Goal: Task Accomplishment & Management: Use online tool/utility

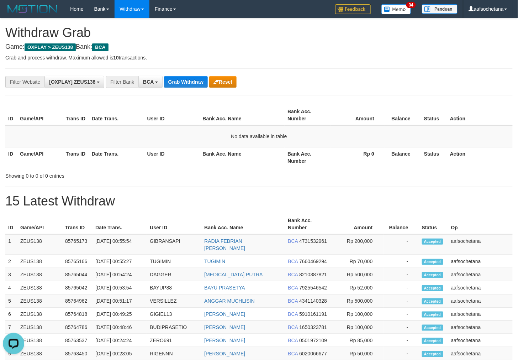
click at [188, 85] on button "Grab Withdraw" at bounding box center [186, 81] width 44 height 11
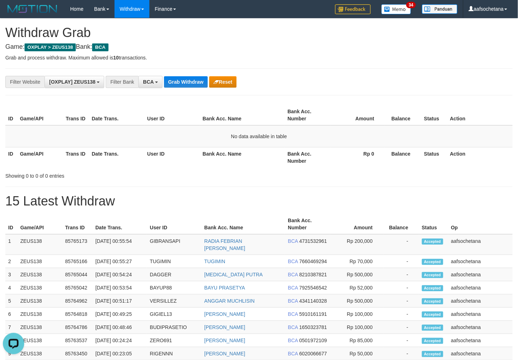
click at [188, 85] on button "Grab Withdraw" at bounding box center [186, 81] width 44 height 11
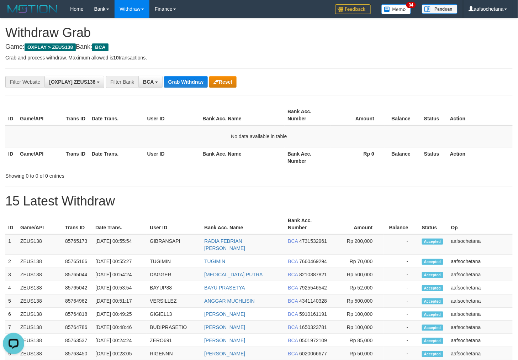
click at [188, 85] on button "Grab Withdraw" at bounding box center [186, 81] width 44 height 11
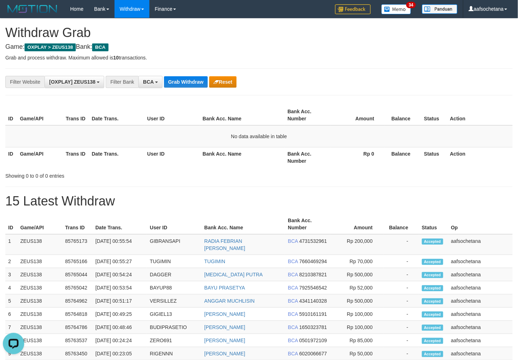
click at [188, 85] on button "Grab Withdraw" at bounding box center [186, 81] width 44 height 11
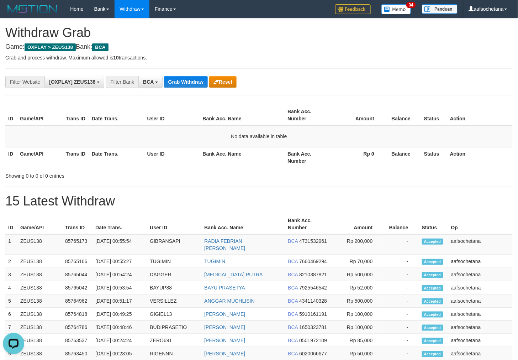
click at [188, 85] on button "Grab Withdraw" at bounding box center [186, 81] width 44 height 11
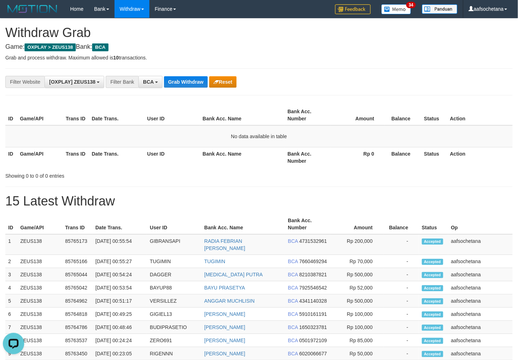
click at [188, 85] on button "Grab Withdraw" at bounding box center [186, 81] width 44 height 11
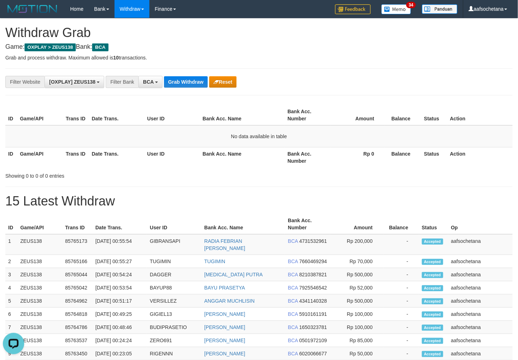
click at [188, 85] on button "Grab Withdraw" at bounding box center [186, 81] width 44 height 11
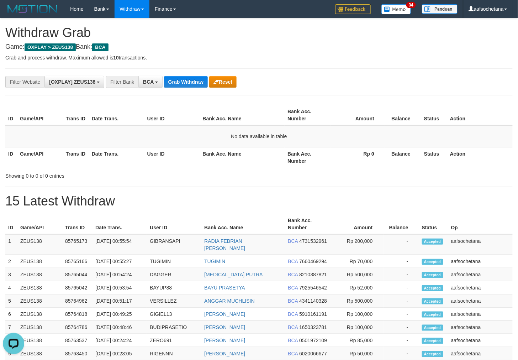
click at [188, 85] on button "Grab Withdraw" at bounding box center [186, 81] width 44 height 11
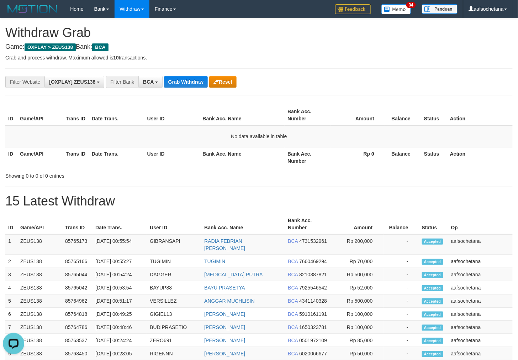
click at [188, 85] on button "Grab Withdraw" at bounding box center [186, 81] width 44 height 11
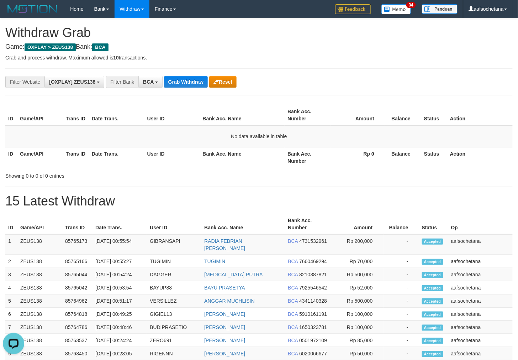
click at [188, 85] on button "Grab Withdraw" at bounding box center [186, 81] width 44 height 11
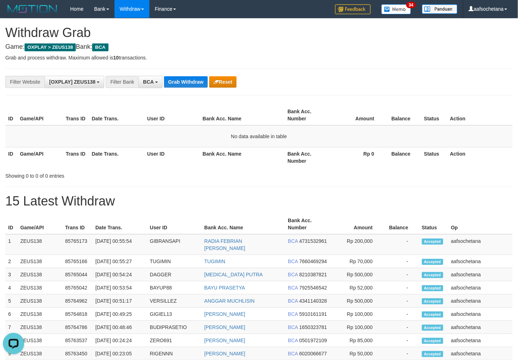
click at [188, 85] on button "Grab Withdraw" at bounding box center [186, 81] width 44 height 11
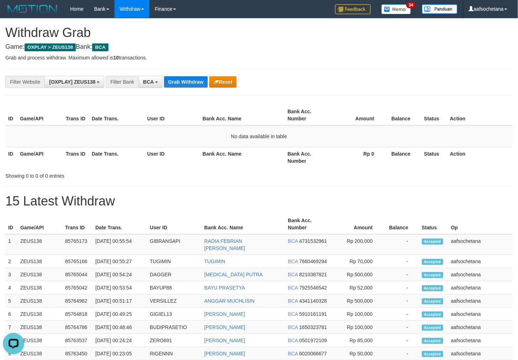
click at [188, 85] on button "Grab Withdraw" at bounding box center [186, 81] width 44 height 11
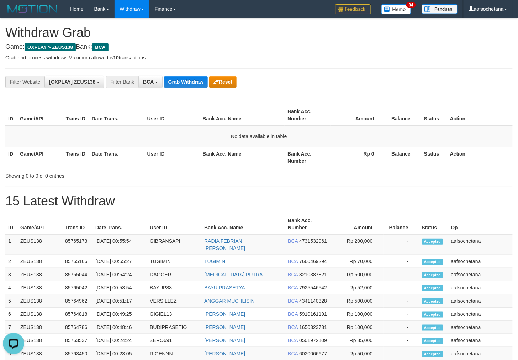
click at [188, 85] on button "Grab Withdraw" at bounding box center [186, 81] width 44 height 11
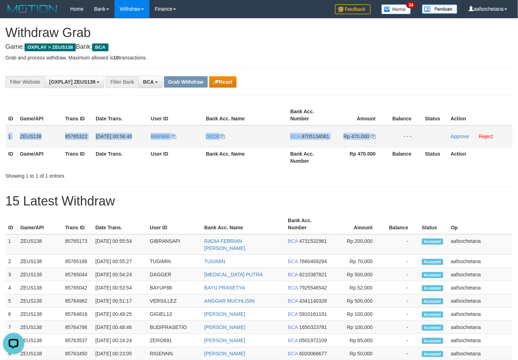
drag, startPoint x: 9, startPoint y: 137, endPoint x: 391, endPoint y: 138, distance: 382.1
click at [391, 138] on tr "1 ZEUS138 85765322 16/08/2025 00:56:40 BB89BB DEDE BCA 8705134061 Rp 470.000 - …" at bounding box center [258, 136] width 507 height 22
copy tr "1 ZEUS138 85765322 16/08/2025 00:56:40 BB89BB DEDE BCA 8705134061 Rp 470.000"
click at [391, 138] on td "- - -" at bounding box center [404, 136] width 36 height 22
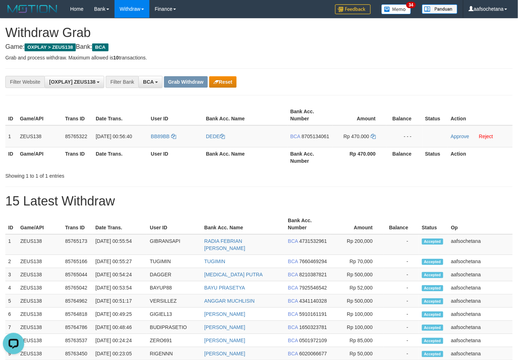
click at [444, 70] on div "**********" at bounding box center [258, 81] width 507 height 27
click at [325, 136] on span "8705134061" at bounding box center [316, 136] width 28 height 6
click at [386, 81] on div "**********" at bounding box center [216, 82] width 432 height 12
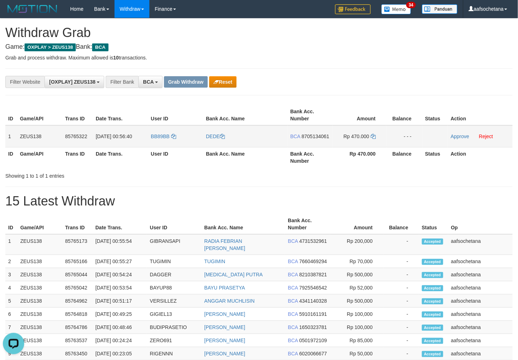
click at [311, 133] on span "8705134061" at bounding box center [316, 136] width 28 height 6
click at [376, 134] on td "Rp 470.000" at bounding box center [360, 136] width 54 height 22
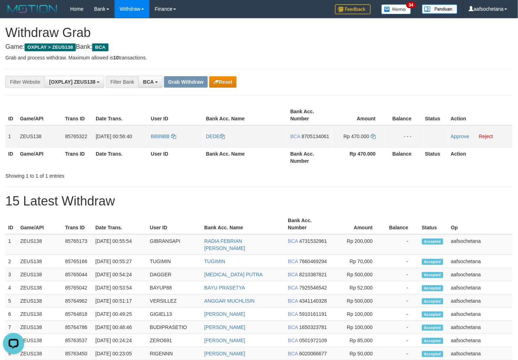
click at [376, 134] on td "Rp 470.000" at bounding box center [360, 136] width 54 height 22
click at [374, 134] on icon at bounding box center [373, 136] width 5 height 5
drag, startPoint x: 457, startPoint y: 137, endPoint x: 304, endPoint y: 80, distance: 163.2
click at [457, 137] on link "Approve" at bounding box center [460, 136] width 18 height 6
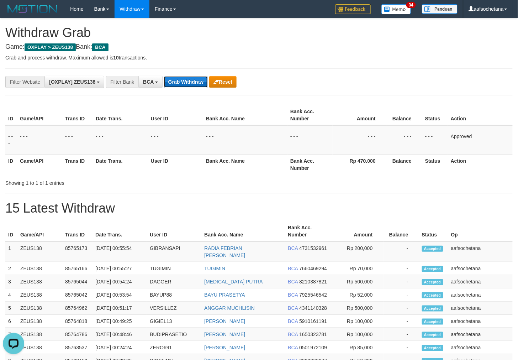
click at [193, 79] on button "Grab Withdraw" at bounding box center [186, 81] width 44 height 11
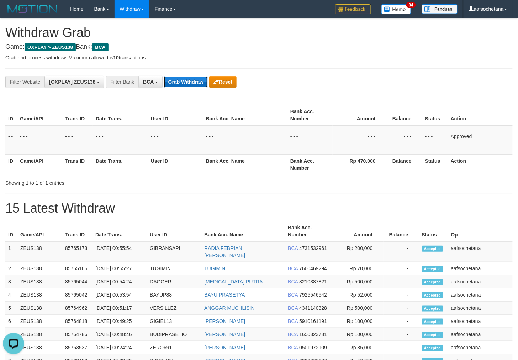
click at [193, 79] on button "Grab Withdraw" at bounding box center [186, 81] width 44 height 11
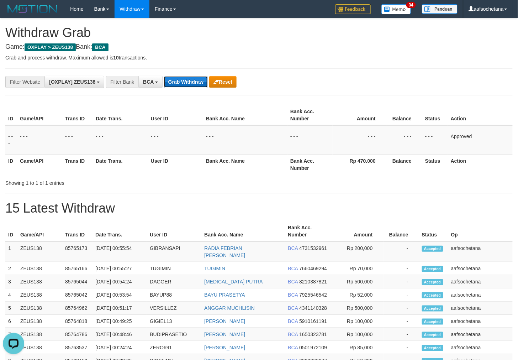
click at [193, 79] on button "Grab Withdraw" at bounding box center [186, 81] width 44 height 11
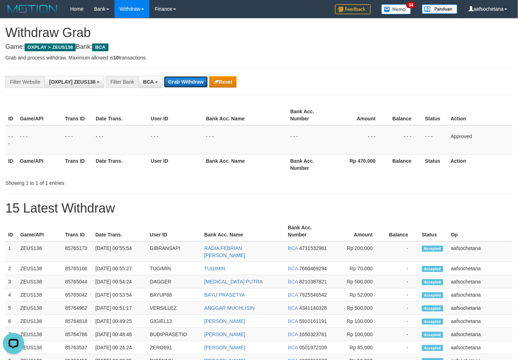
click at [193, 79] on button "Grab Withdraw" at bounding box center [186, 81] width 44 height 11
